Goal: Task Accomplishment & Management: Use online tool/utility

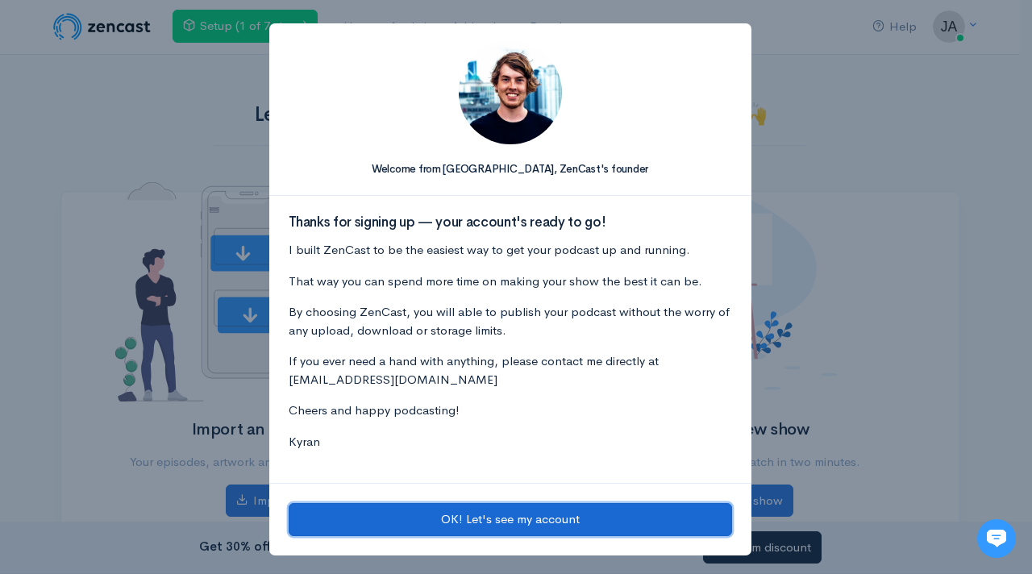
click at [438, 514] on button "OK! Let's see my account" at bounding box center [510, 519] width 443 height 33
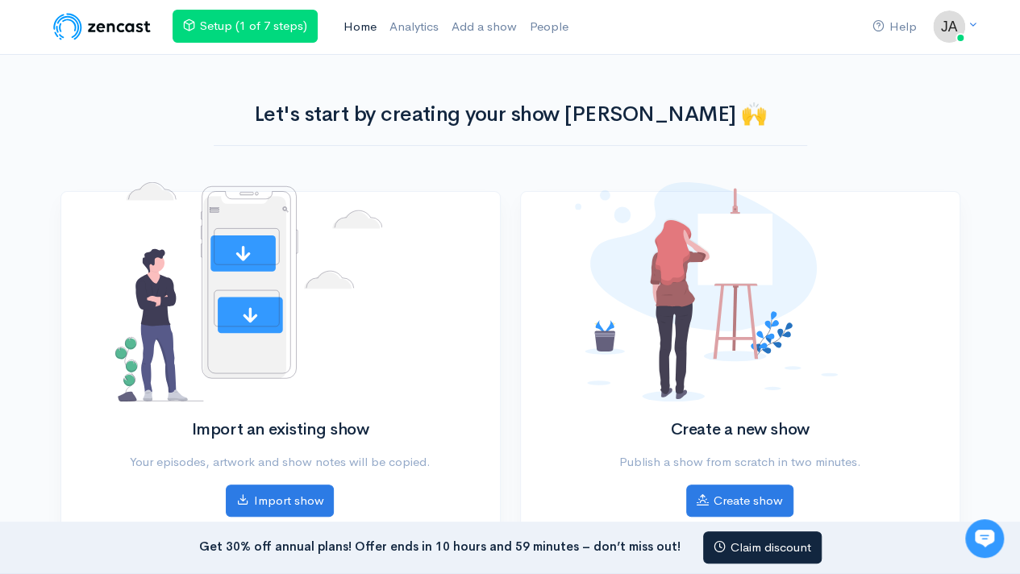
click at [363, 25] on link "Home" at bounding box center [360, 27] width 46 height 35
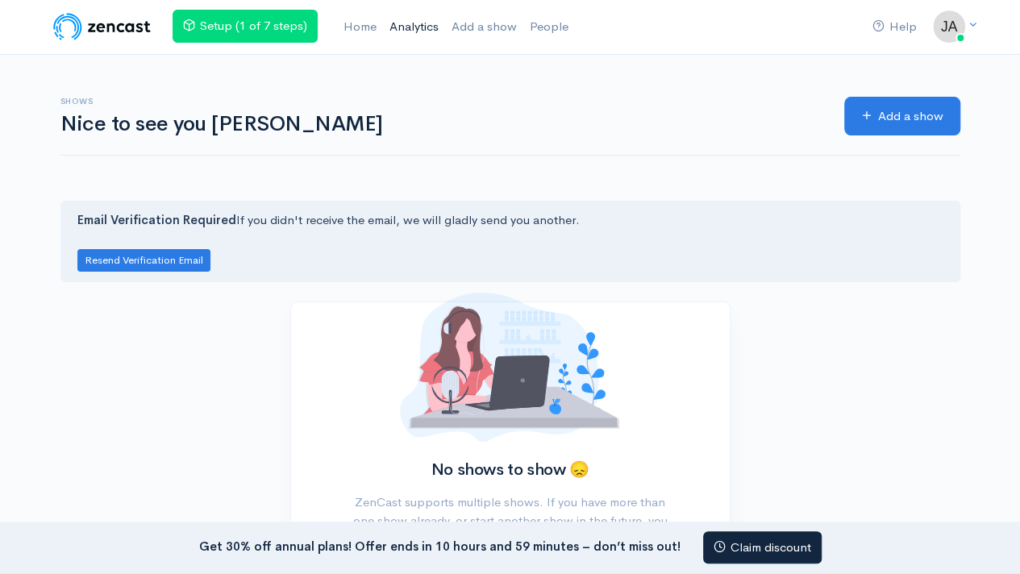
click at [414, 23] on link "Analytics" at bounding box center [414, 27] width 62 height 35
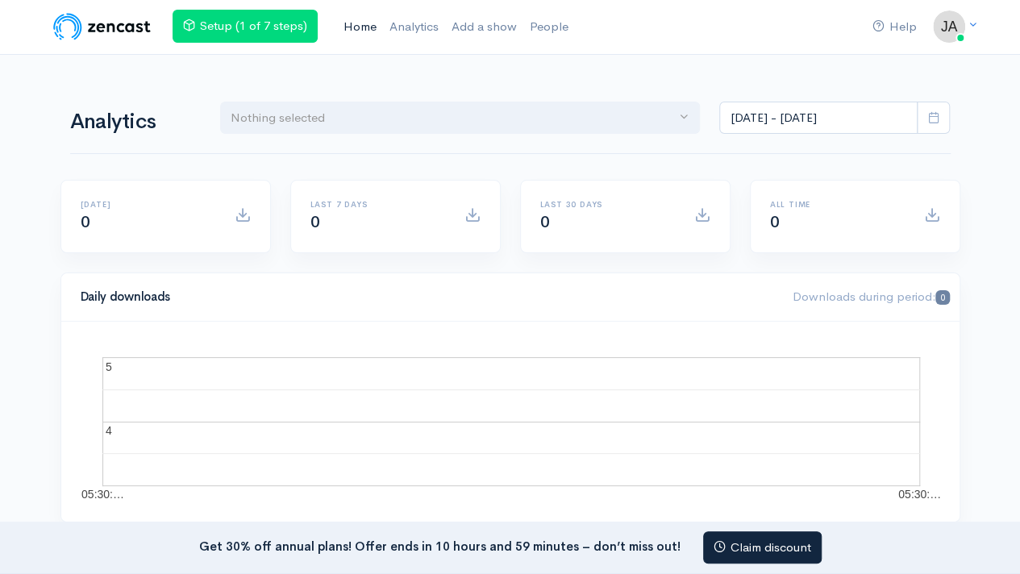
click at [360, 29] on link "Home" at bounding box center [360, 27] width 46 height 35
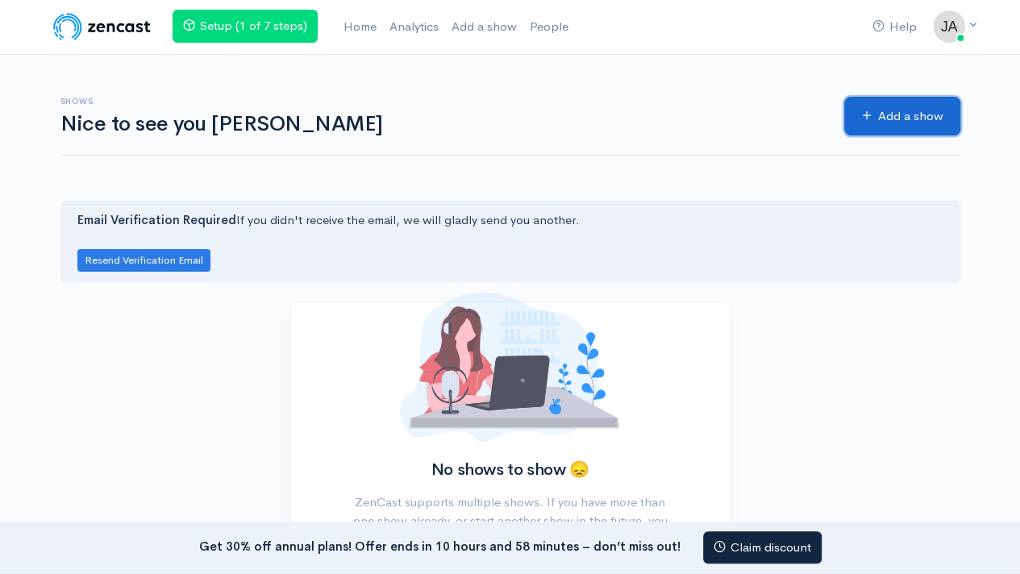
click at [863, 119] on icon at bounding box center [867, 115] width 12 height 12
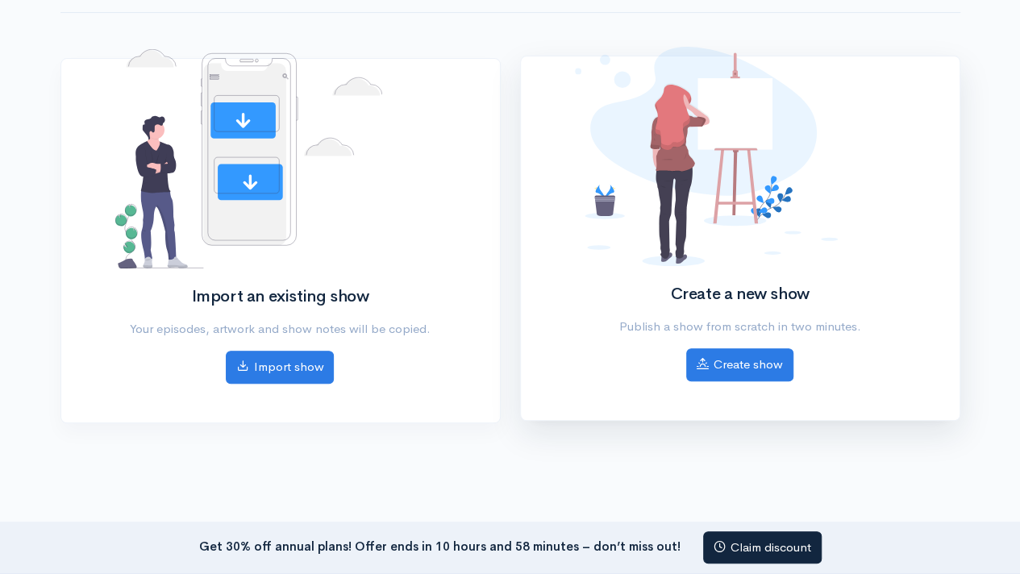
scroll to position [169, 0]
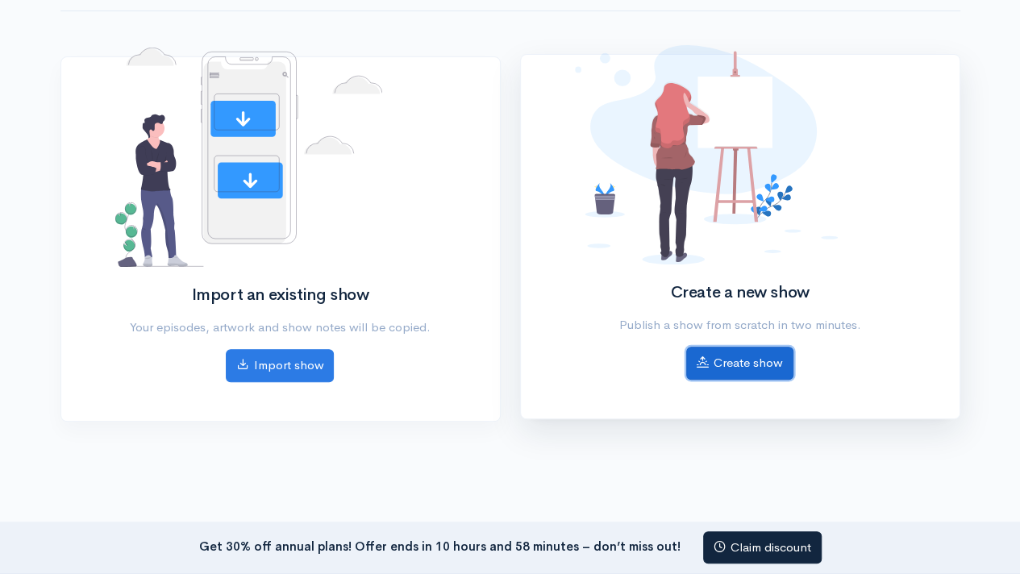
click at [747, 352] on link "Create show" at bounding box center [739, 363] width 107 height 33
